Goal: Find contact information: Find contact information

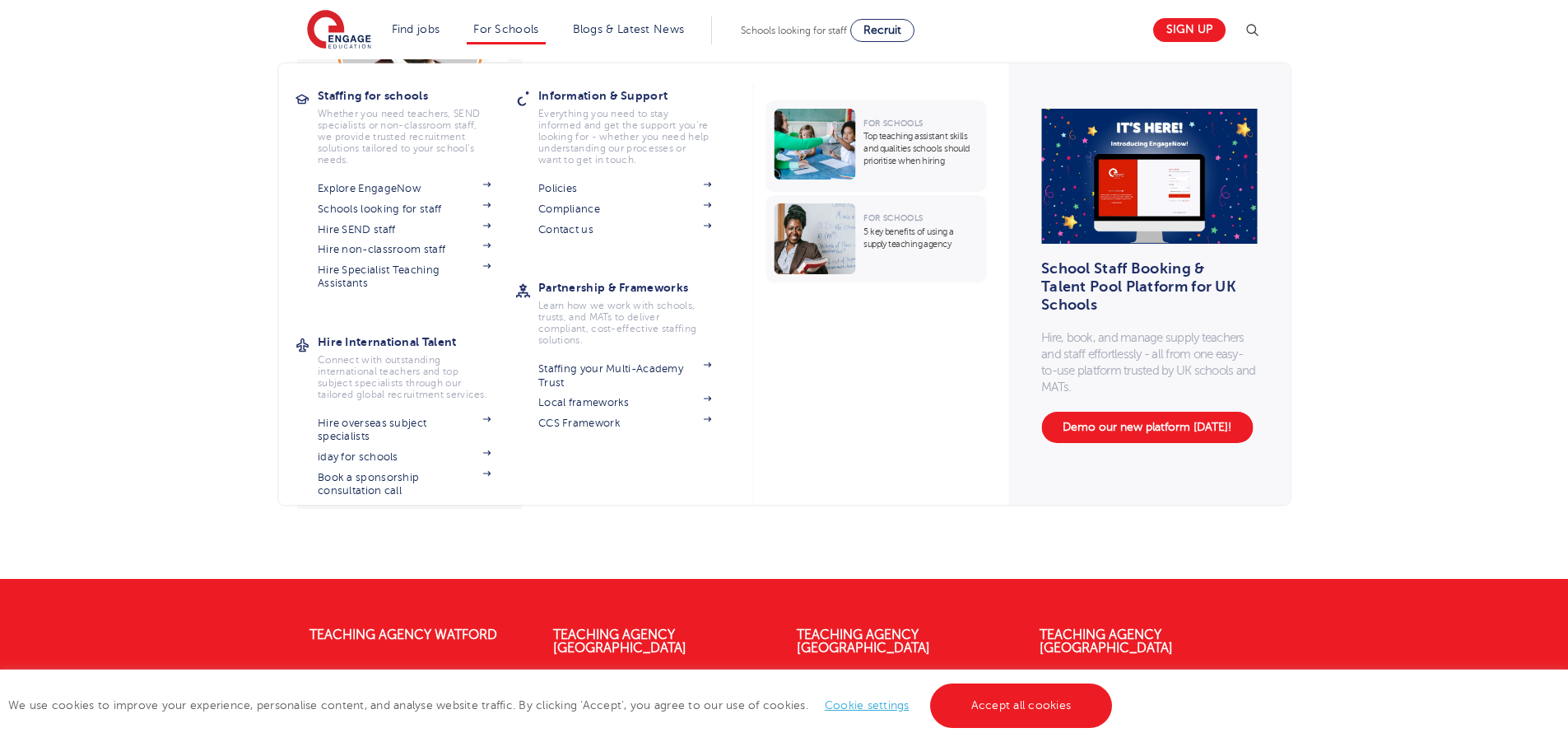
scroll to position [329, 0]
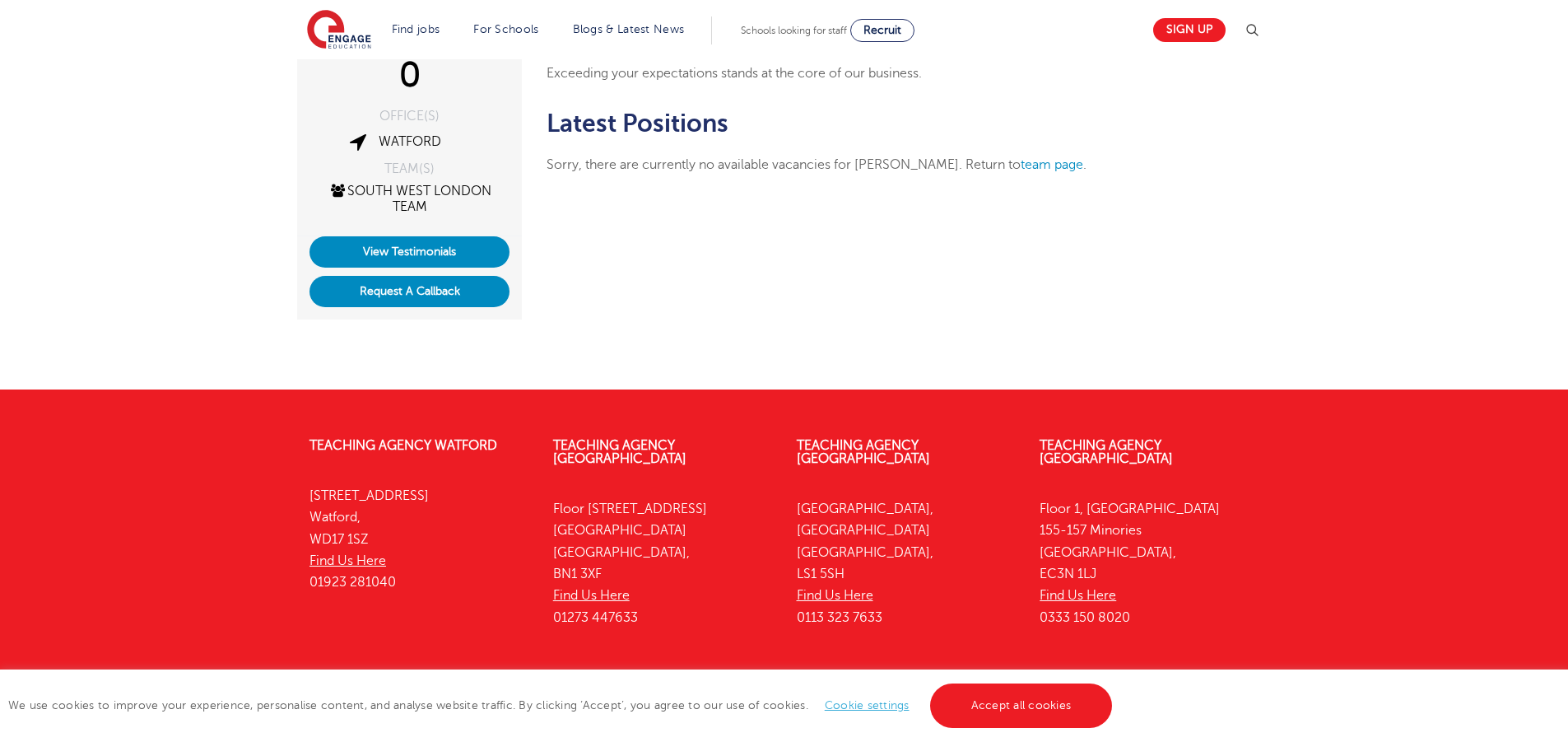
click at [921, 622] on div "Teaching Agency Watford 4th Floor, 45 Clarendon Road Watford, WD17 1SZ Find Us …" at bounding box center [784, 535] width 998 height 243
click at [912, 616] on div "Teaching Agency Leeds Yorkshire House, Greek Street Leeds, LS1 5SH Find Us Here…" at bounding box center [906, 535] width 244 height 243
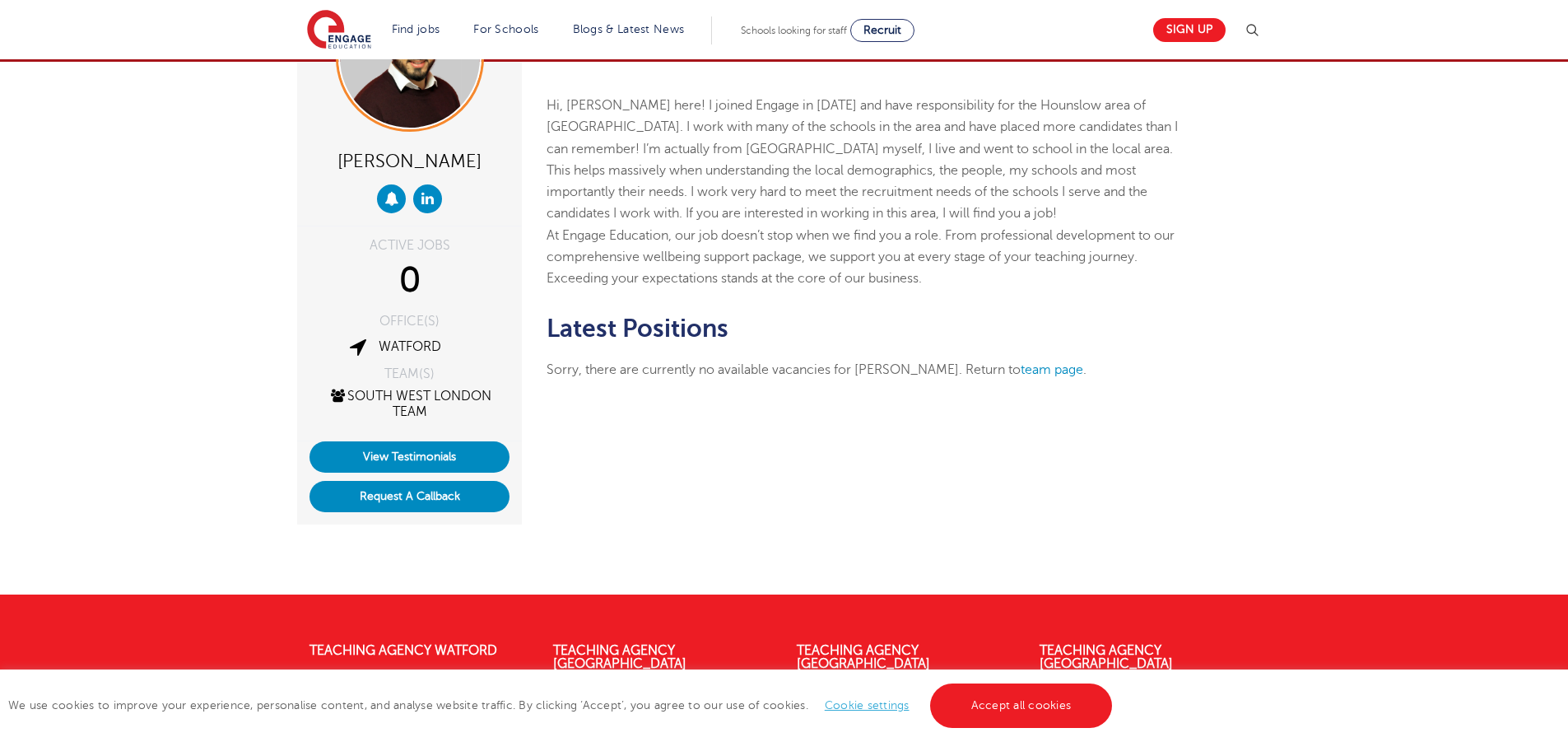
scroll to position [0, 0]
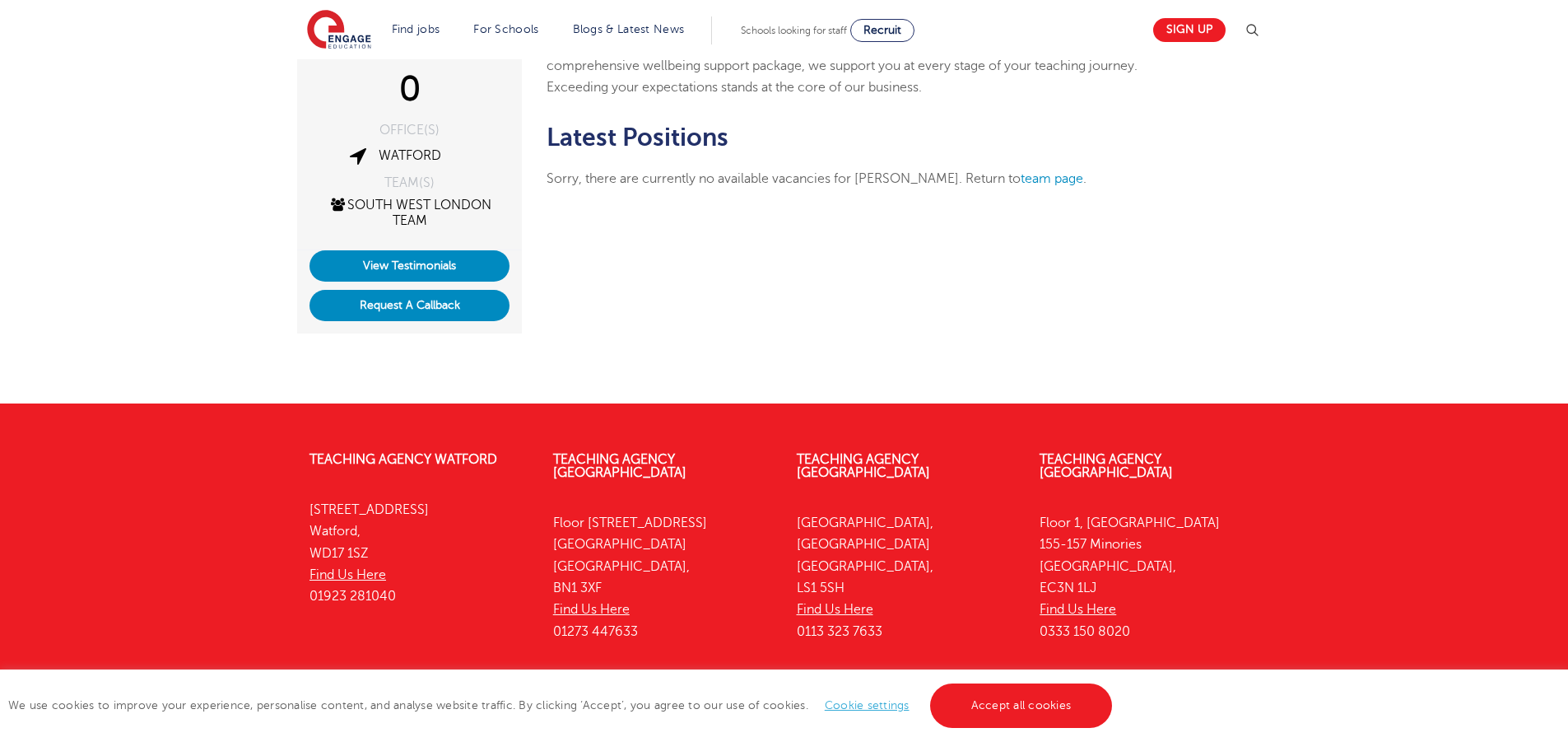
scroll to position [383, 0]
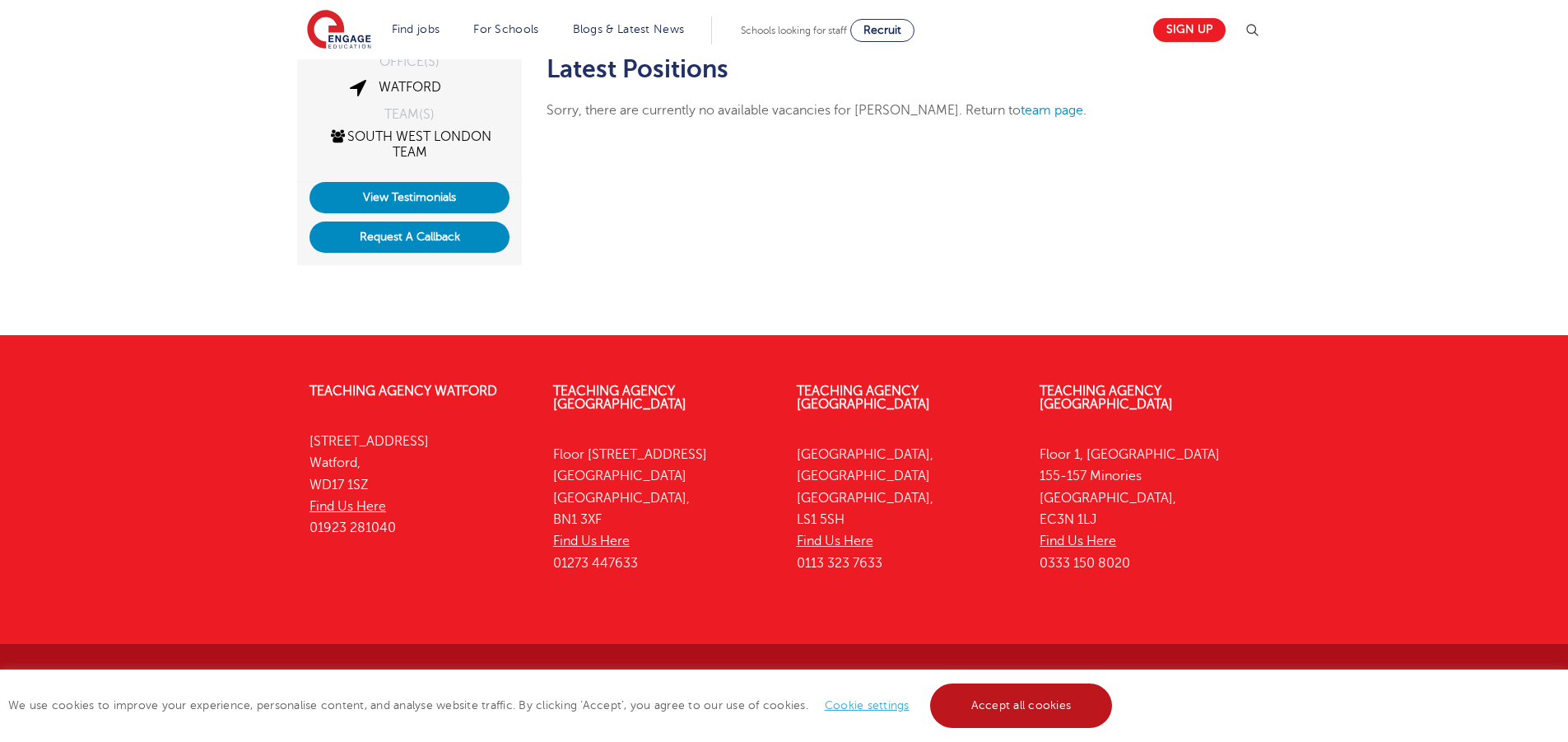
click at [1054, 695] on link "Accept all cookies" at bounding box center [1022, 706] width 183 height 45
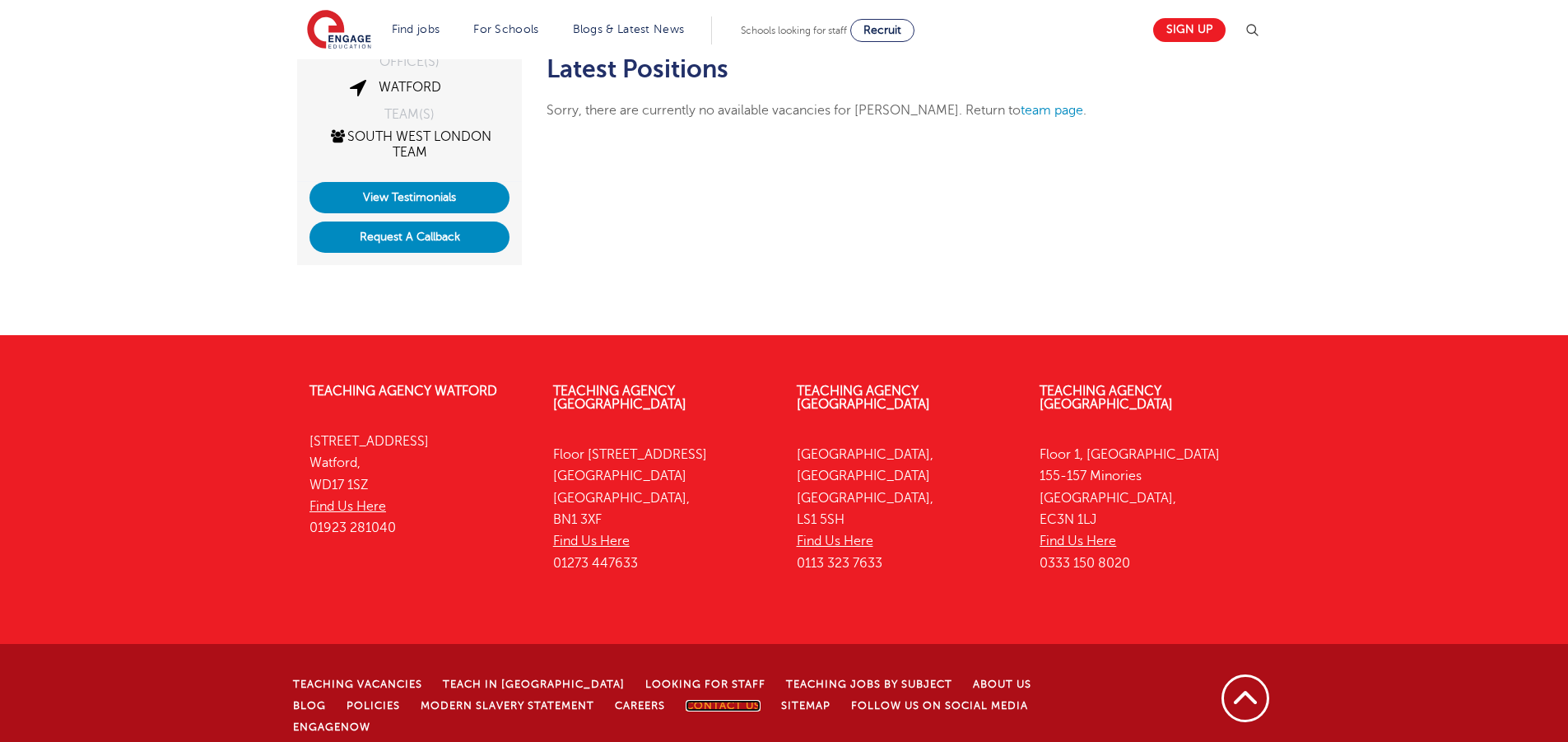
click at [686, 700] on link "Contact Us" at bounding box center [723, 706] width 75 height 12
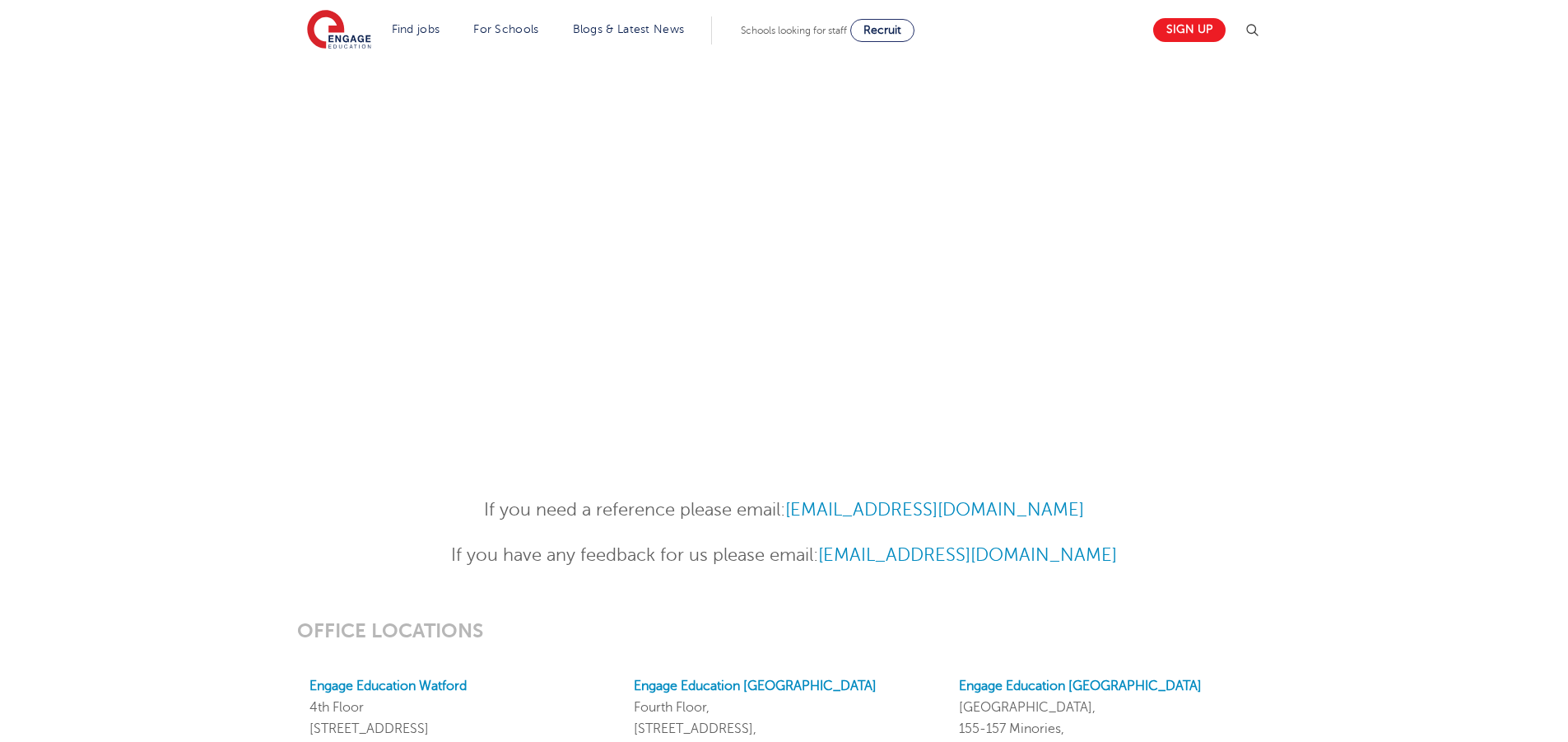
scroll to position [1152, 0]
